Goal: Information Seeking & Learning: Learn about a topic

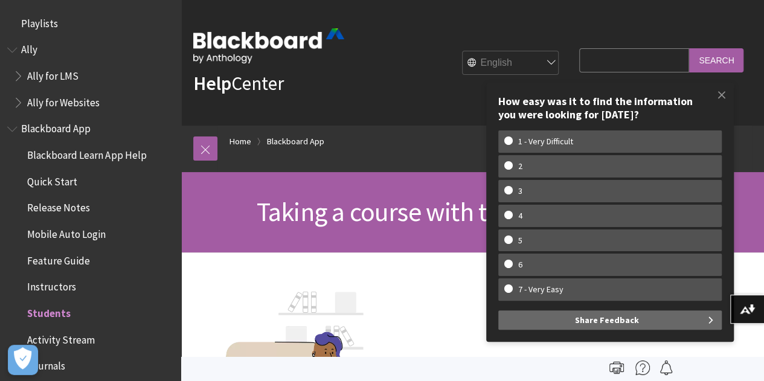
scroll to position [285, 0]
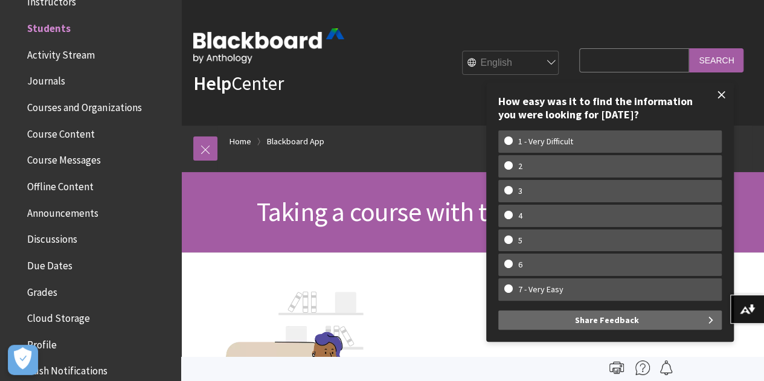
click at [720, 101] on span at bounding box center [721, 94] width 25 height 25
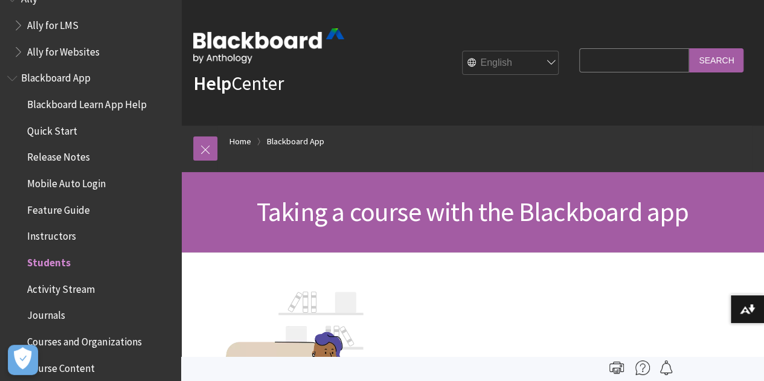
scroll to position [0, 0]
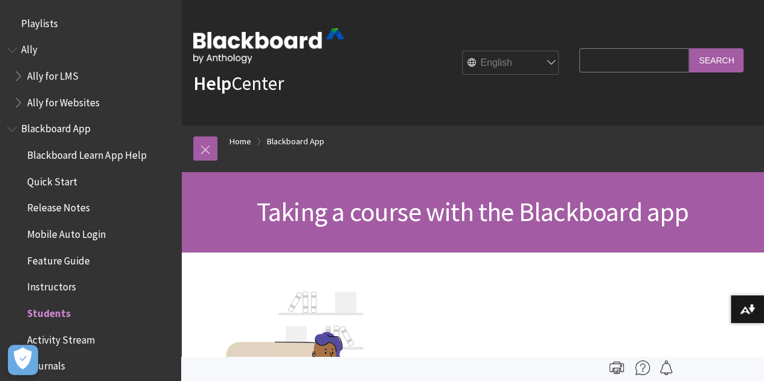
click at [76, 132] on span "Blackboard App" at bounding box center [55, 127] width 69 height 16
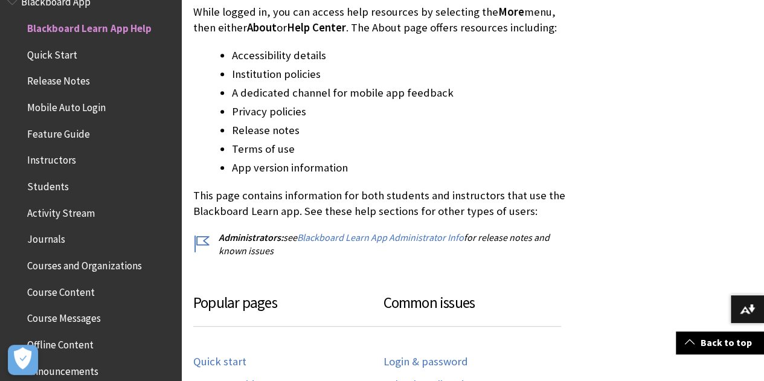
scroll to position [386, 0]
click at [394, 233] on link "Blackboard Learn App Administrator Info" at bounding box center [380, 237] width 167 height 13
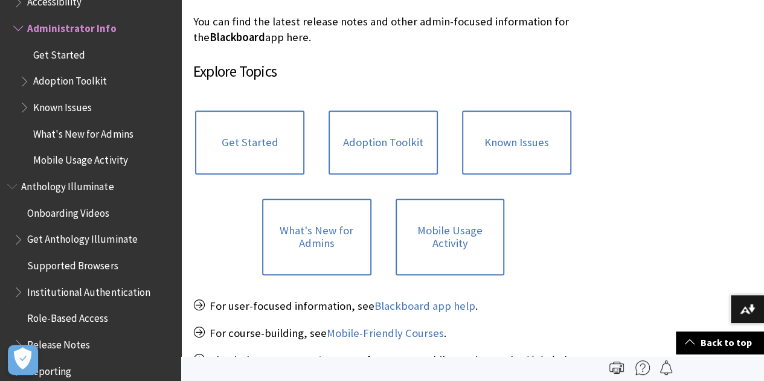
scroll to position [269, 0]
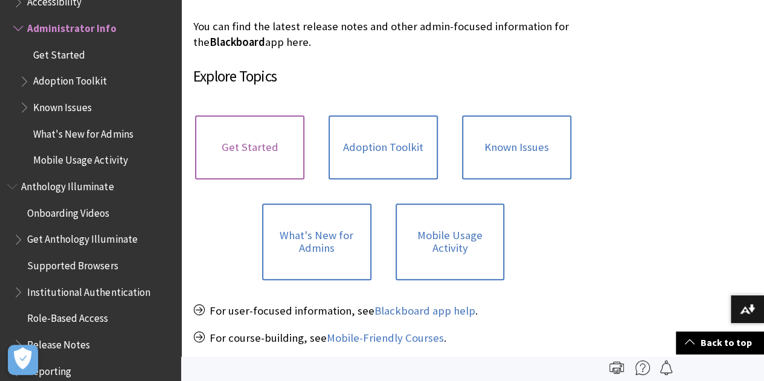
click at [225, 147] on link "Get Started" at bounding box center [249, 147] width 109 height 64
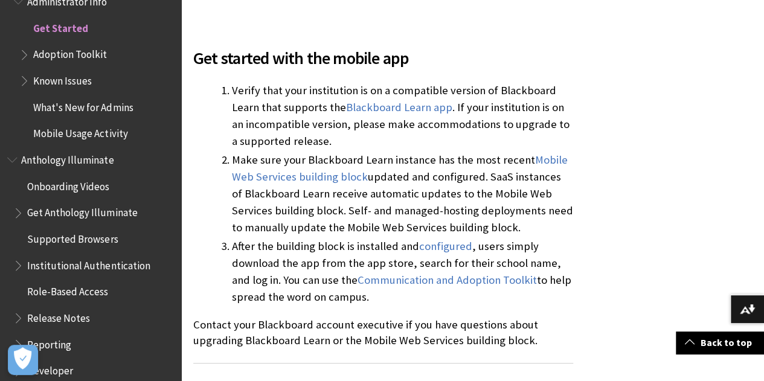
scroll to position [266, 0]
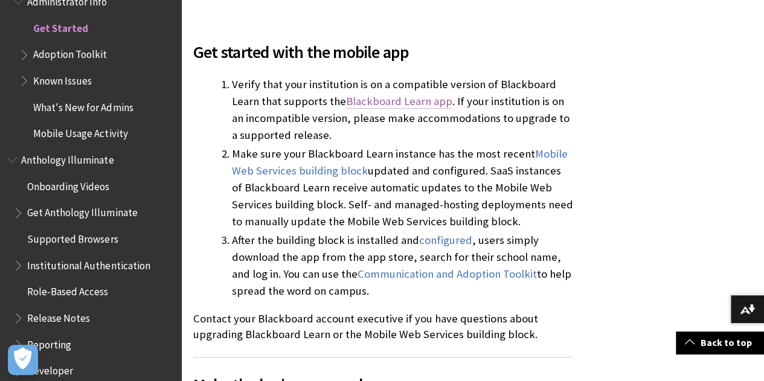
click at [423, 103] on link "Blackboard Learn app" at bounding box center [399, 101] width 106 height 14
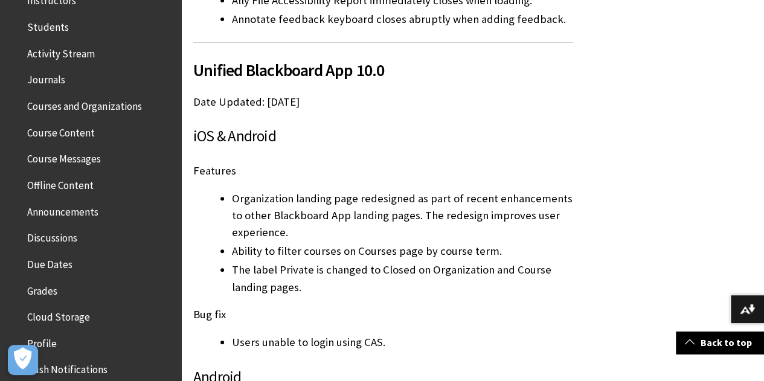
scroll to position [292, 0]
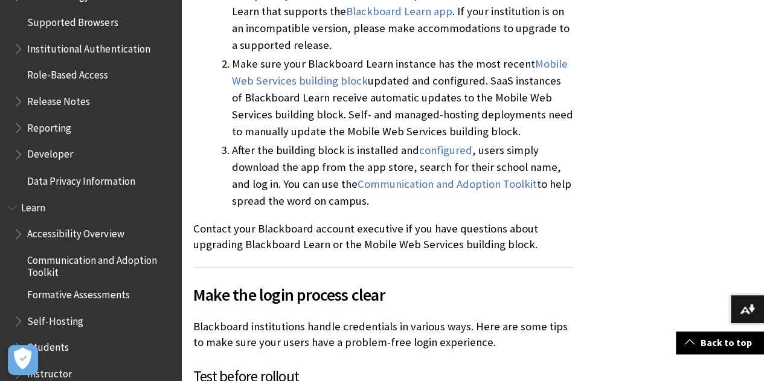
scroll to position [977, 0]
click at [42, 130] on span "Reporting" at bounding box center [49, 125] width 44 height 16
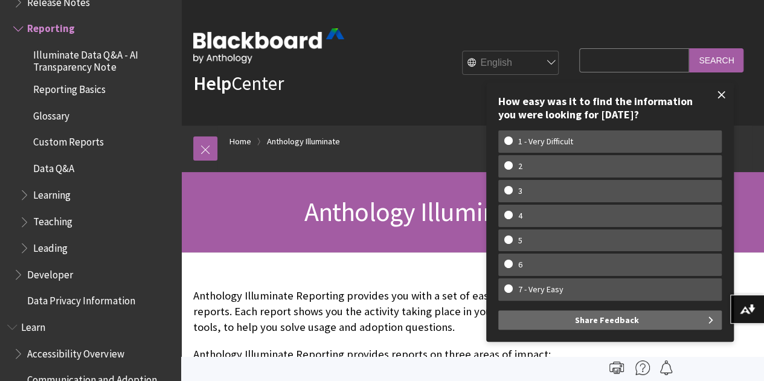
click at [726, 96] on span at bounding box center [721, 94] width 25 height 25
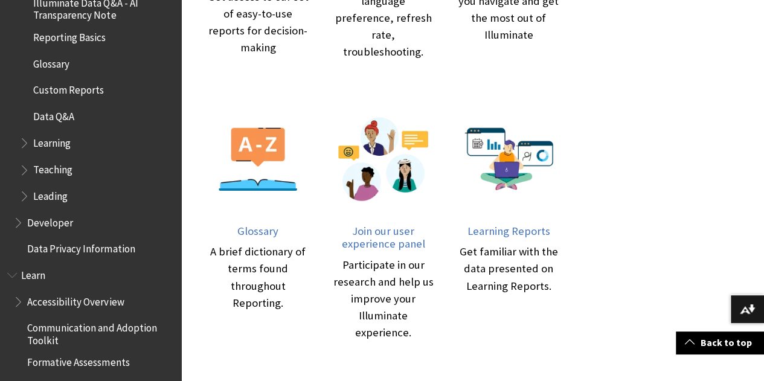
scroll to position [709, 0]
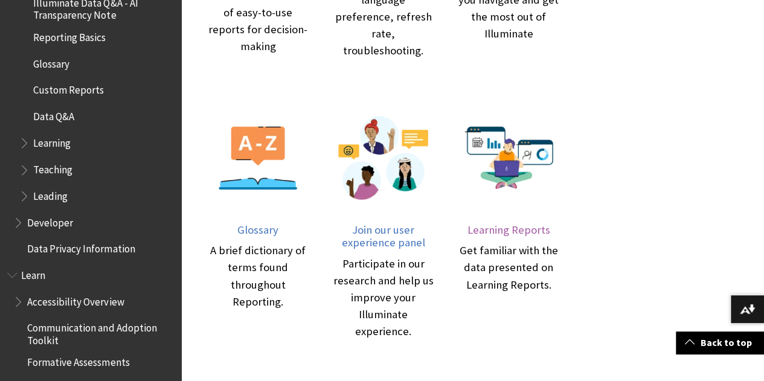
click at [458, 184] on div at bounding box center [508, 166] width 101 height 116
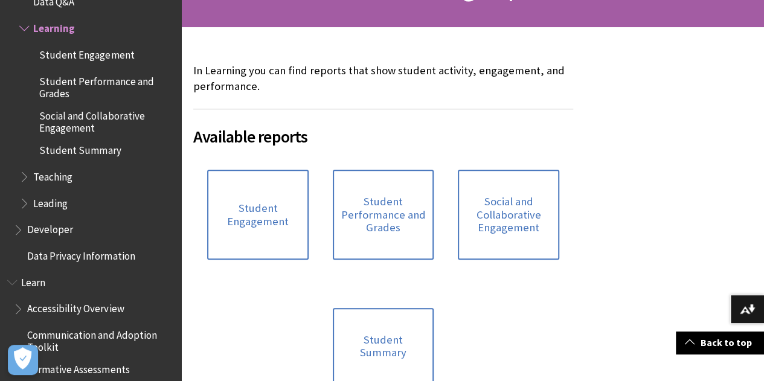
scroll to position [228, 0]
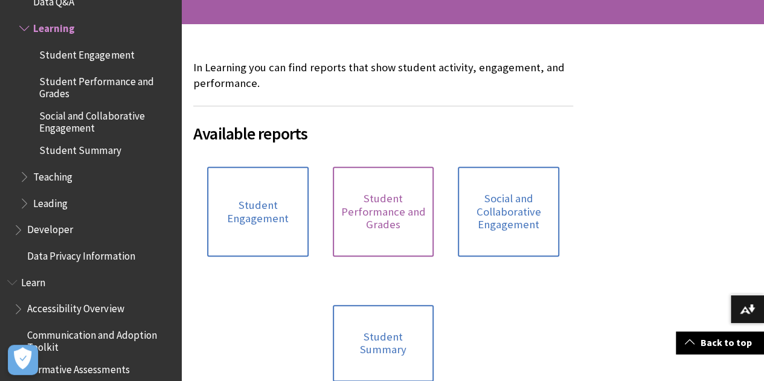
click at [340, 220] on span "Student Performance and Grades" at bounding box center [383, 211] width 87 height 39
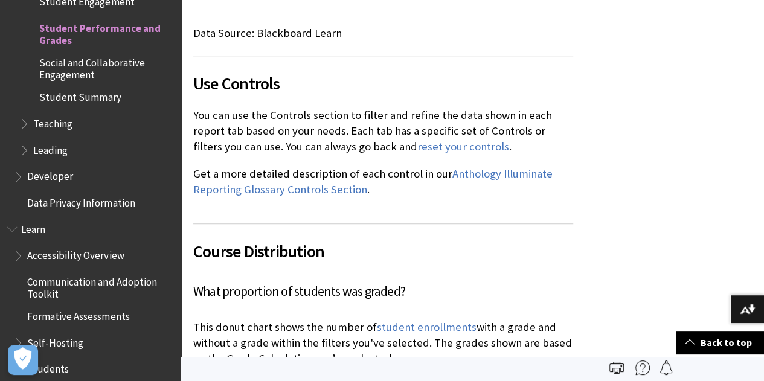
scroll to position [616, 0]
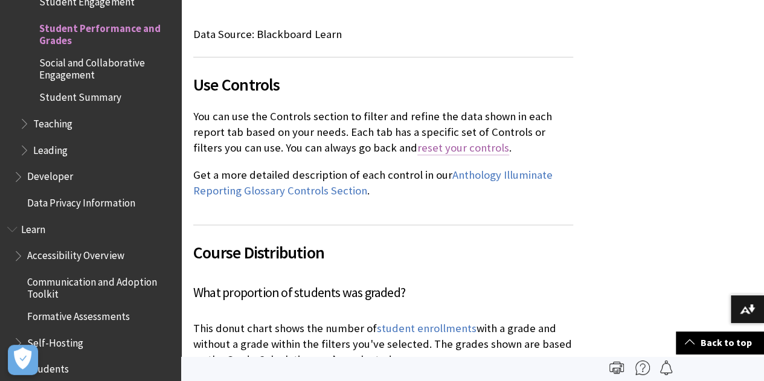
click at [418, 141] on link "reset your controls" at bounding box center [463, 148] width 92 height 14
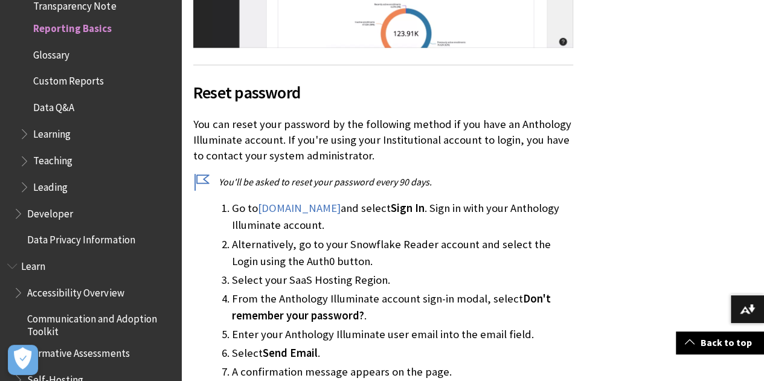
scroll to position [690, 0]
click at [341, 207] on link "[DOMAIN_NAME]" at bounding box center [299, 208] width 83 height 14
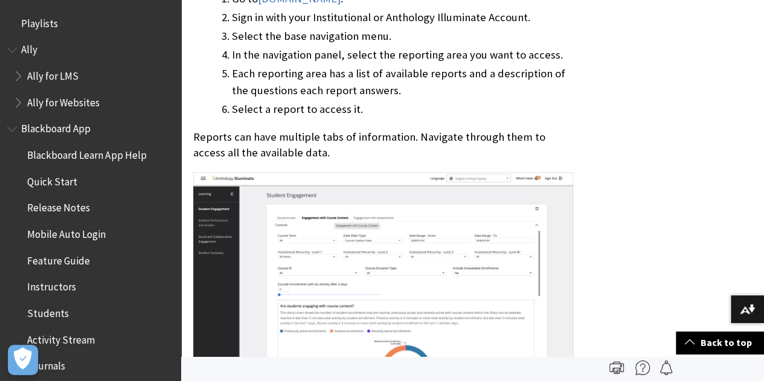
scroll to position [257, 0]
